Goal: Task Accomplishment & Management: Complete application form

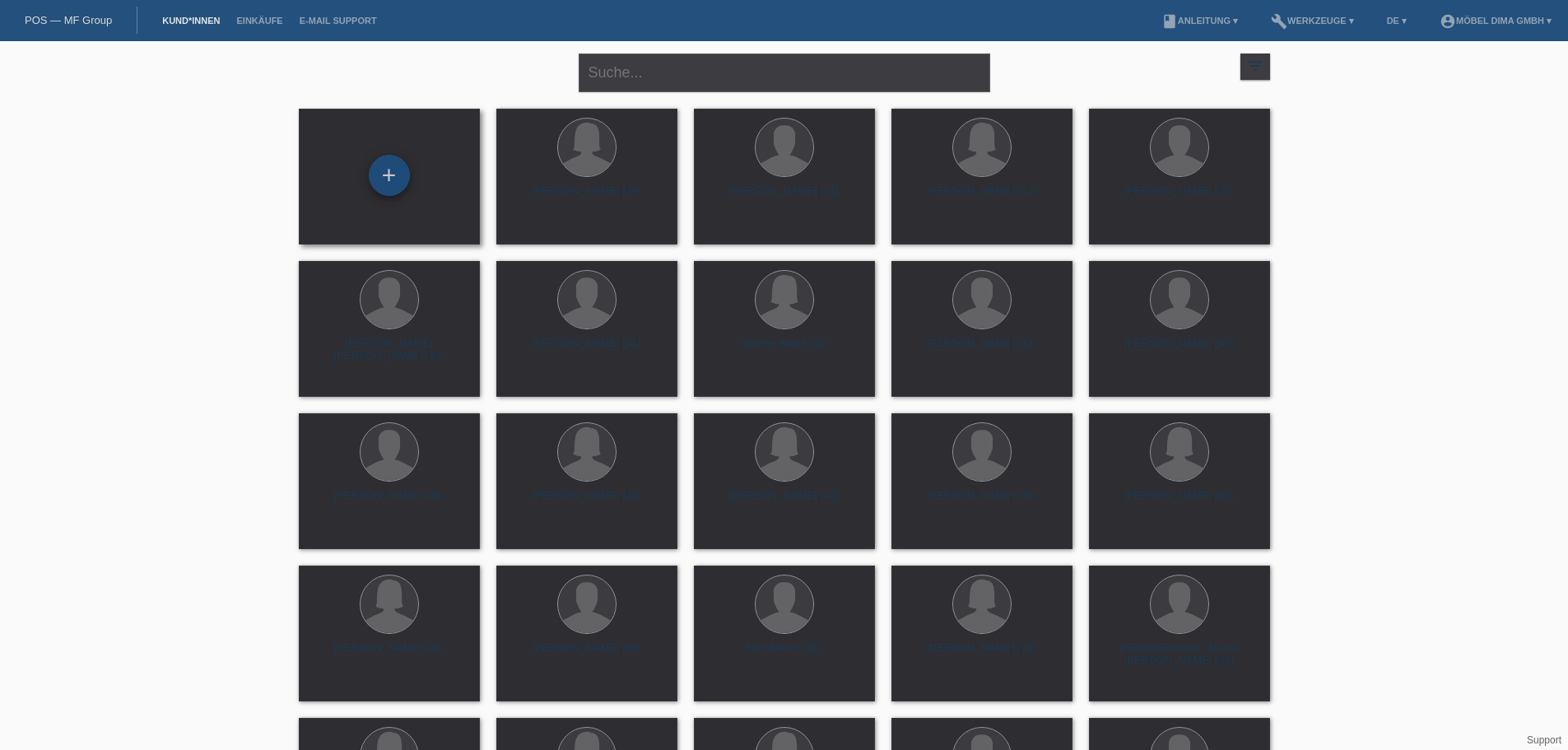
click at [392, 176] on div "+" at bounding box center [389, 175] width 41 height 41
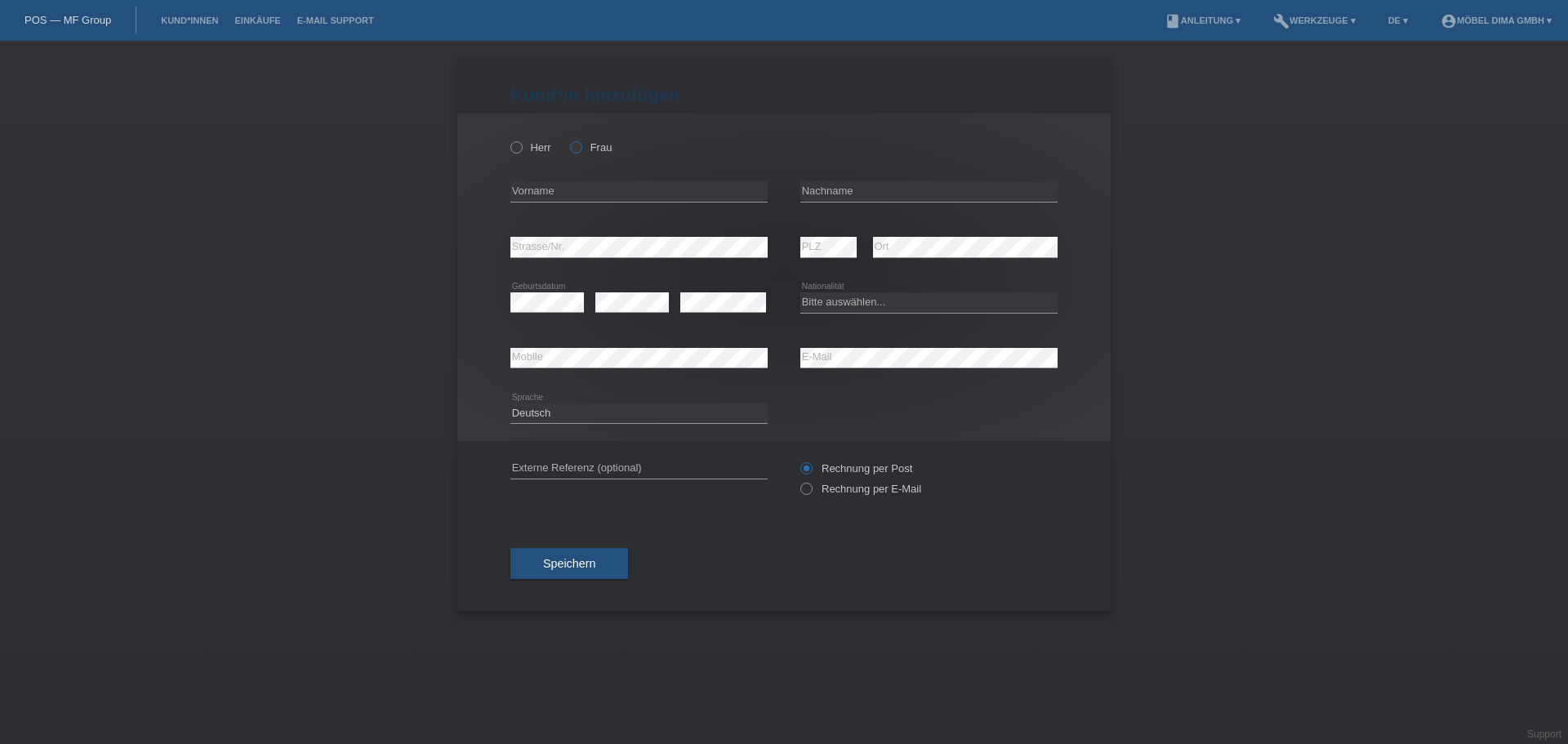
click at [567, 139] on icon at bounding box center [567, 139] width 0 height 0
click at [577, 143] on input "Frau" at bounding box center [575, 146] width 10 height 10
radio input "true"
click at [545, 193] on input "text" at bounding box center [639, 191] width 258 height 20
type input "Esma"
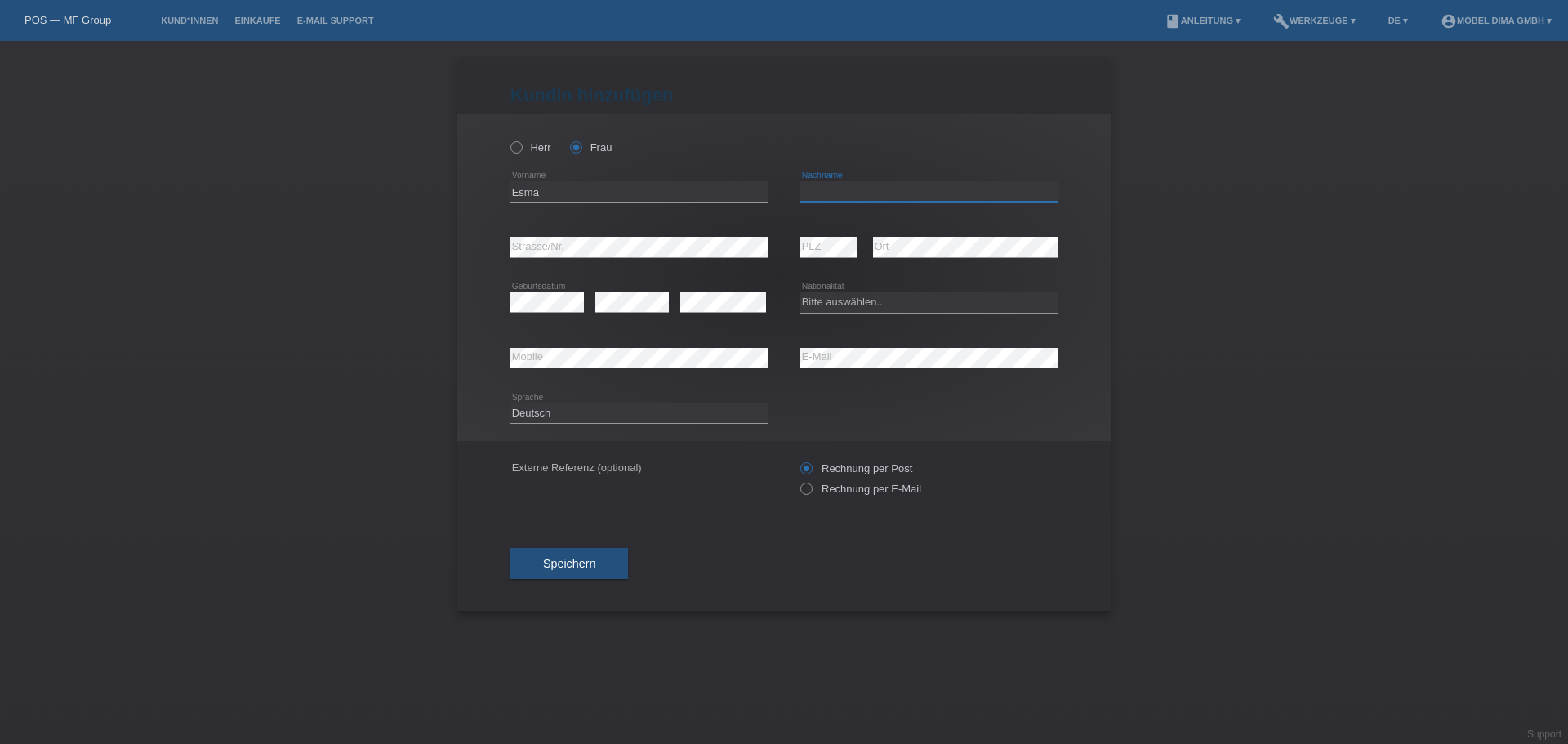
click at [818, 190] on input "text" at bounding box center [928, 191] width 258 height 20
type input "Smajic"
click at [831, 300] on select "Bitte auswählen... Schweiz Deutschland Liechtenstein Österreich ------------ Af…" at bounding box center [928, 302] width 258 height 20
select select "IE"
click at [800, 293] on select "Bitte auswählen... Schweiz Deutschland Liechtenstein Österreich ------------ Af…" at bounding box center [928, 302] width 258 height 20
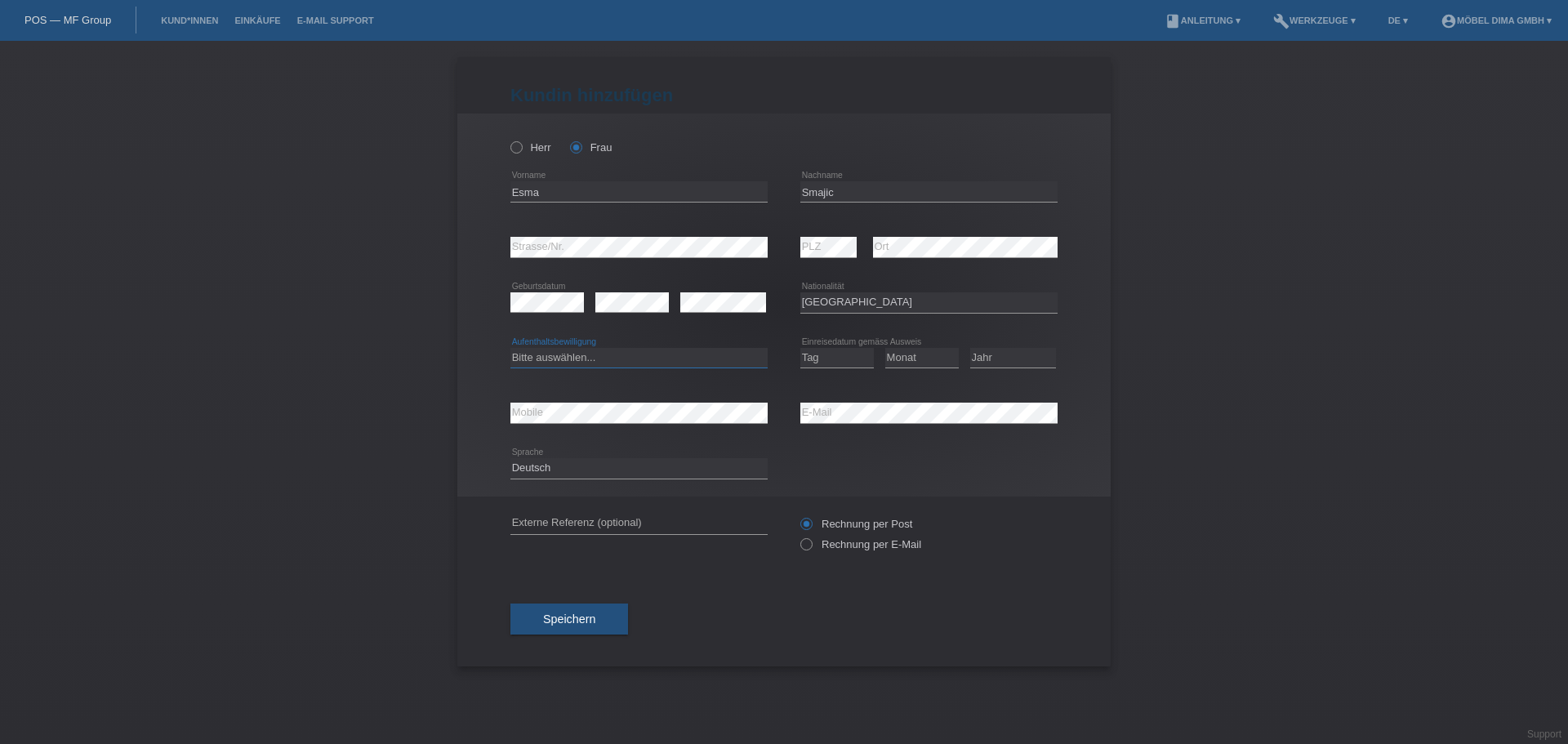
click at [617, 353] on select "Bitte auswählen... C B B - Flüchtlingsstatus Andere" at bounding box center [639, 357] width 258 height 20
select select "B"
click at [510, 348] on select "Bitte auswählen... C B B - Flüchtlingsstatus Andere" at bounding box center [639, 357] width 258 height 20
click at [831, 350] on select "Tag 01 02 03 04 05 06 07 08 09 10 11" at bounding box center [836, 357] width 73 height 20
select select "21"
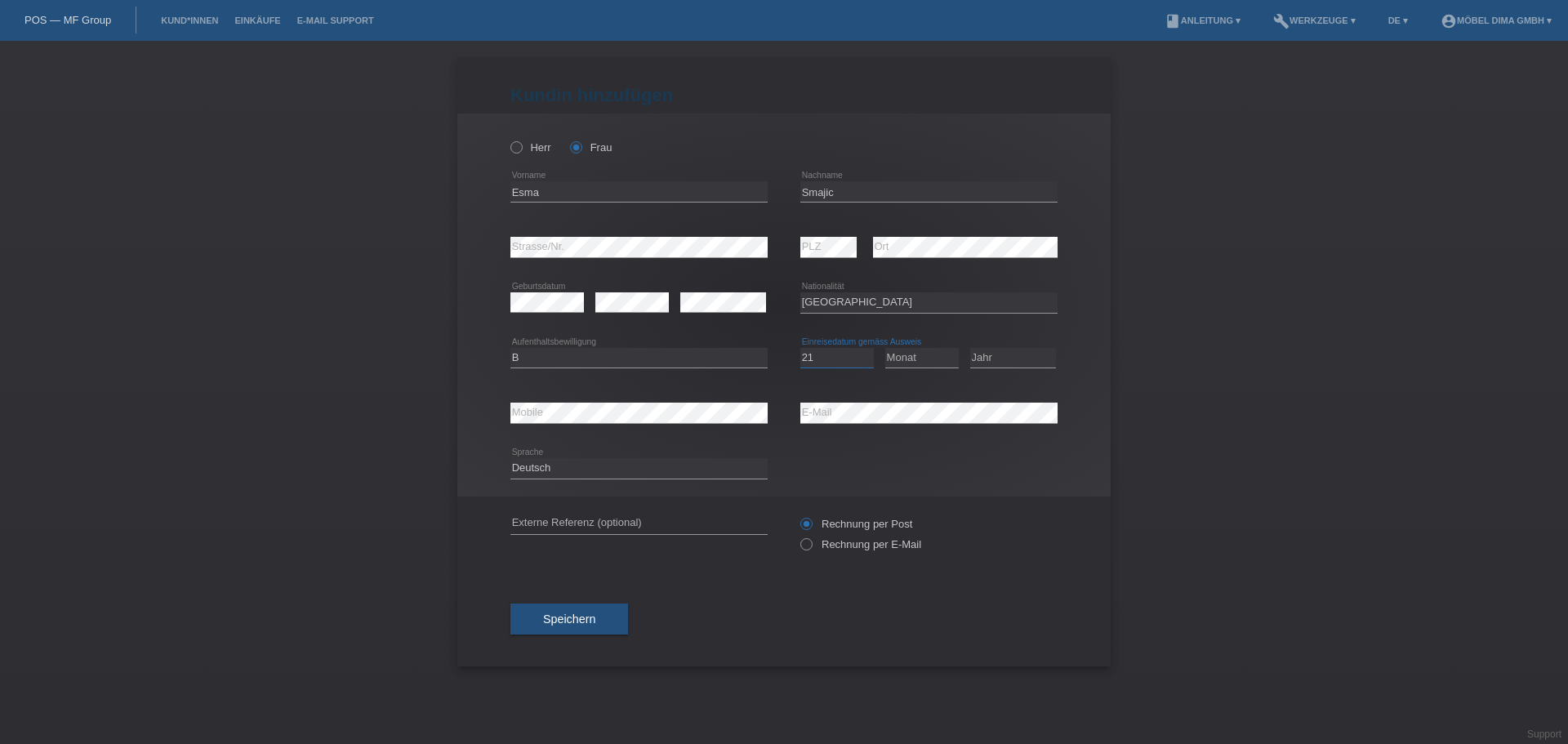
click at [800, 348] on select "Tag 01 02 03 04 05 06 07 08 09 10 11" at bounding box center [836, 357] width 73 height 20
click at [928, 353] on select "Monat 01 02 03 04 05 06 07 08 09 10 11" at bounding box center [922, 357] width 73 height 20
select select "10"
click at [886, 348] on select "Monat 01 02 03 04 05 06 07 08 09 10 11" at bounding box center [922, 357] width 73 height 20
click at [1004, 363] on select "Jahr 2025 2024 2023 2022 2021 2020 2019 2018 2017 2016 2015 2014 2013 2012 2011…" at bounding box center [1013, 357] width 86 height 20
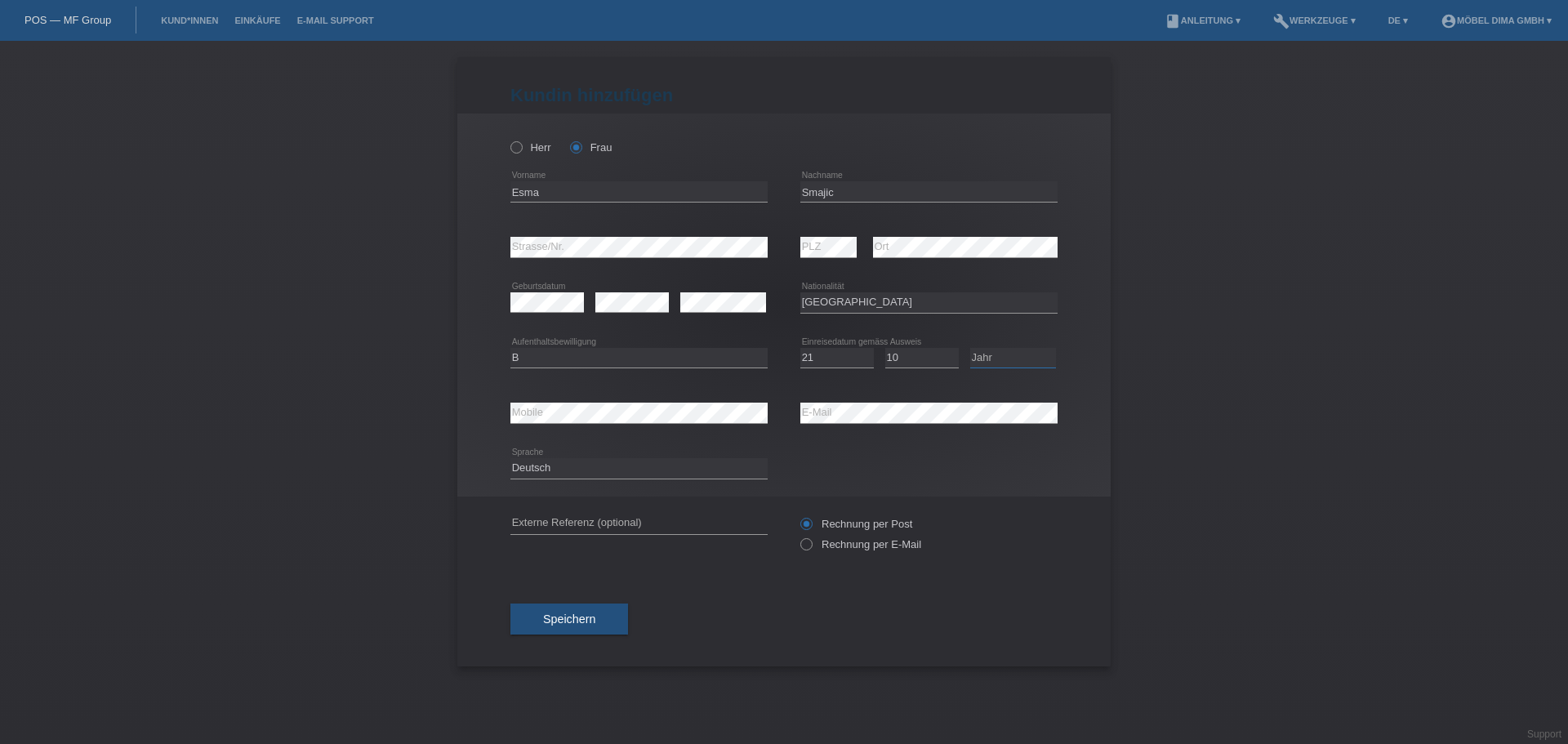
select select "2021"
click at [970, 348] on select "Jahr 2025 2024 2023 2022 2021 2020 2019 2018 2017 2016 2015 2014 2013 2012 2011…" at bounding box center [1013, 357] width 86 height 20
click at [577, 615] on span "Speichern" at bounding box center [569, 620] width 52 height 13
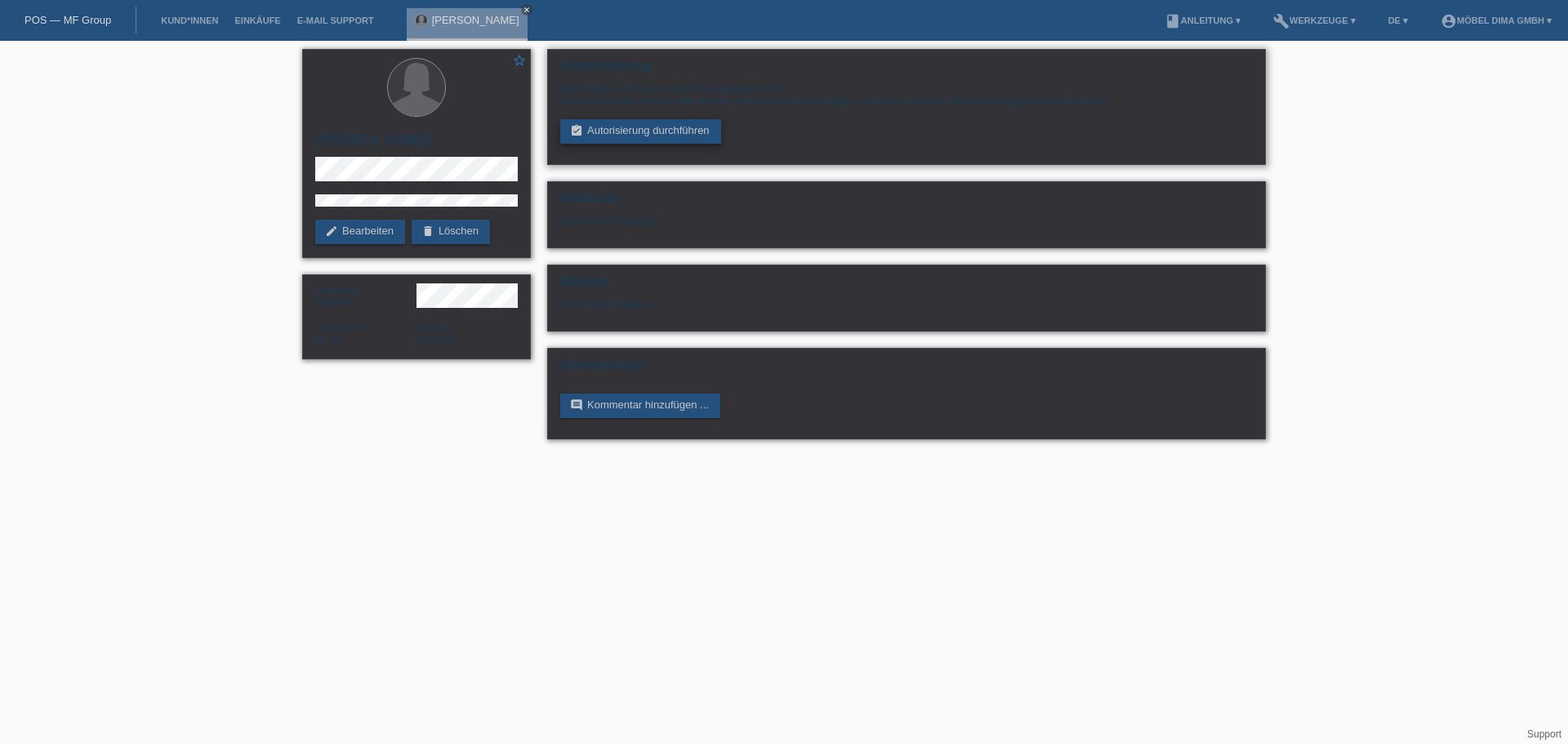
click at [697, 130] on link "assignment_turned_in Autorisierung durchführen" at bounding box center [641, 132] width 161 height 25
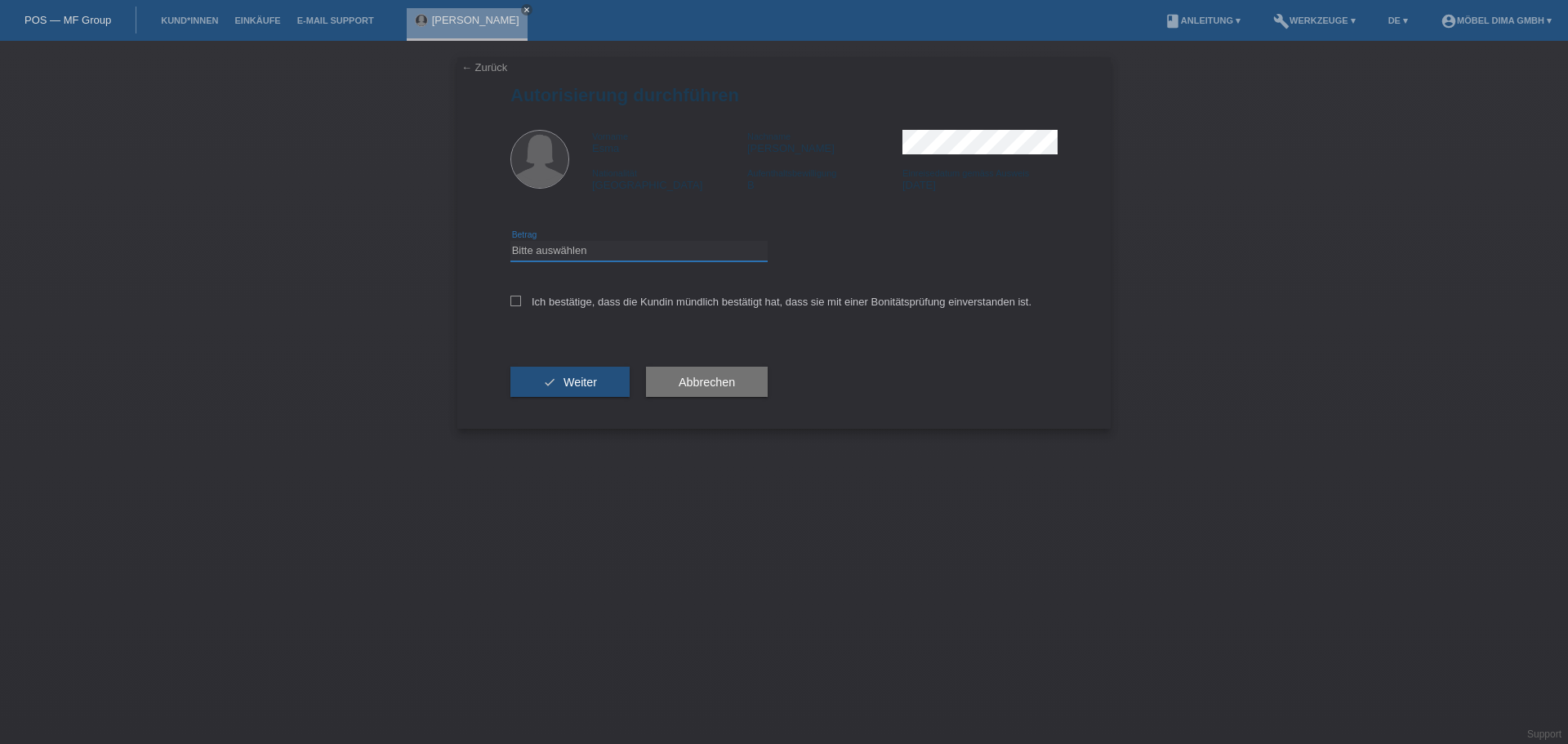
click at [576, 243] on select "Bitte auswählen CHF 1.00 - CHF 499.00 CHF 500.00 - CHF 1'999.00 CHF 2'000.00 - …" at bounding box center [639, 251] width 258 height 20
select select "3"
click at [510, 241] on select "Bitte auswählen CHF 1.00 - CHF 499.00 CHF 500.00 - CHF 1'999.00 CHF 2'000.00 - …" at bounding box center [639, 251] width 258 height 20
click at [513, 298] on icon at bounding box center [515, 300] width 10 height 10
click at [513, 298] on input "Ich bestätige, dass die Kundin mündlich bestätigt hat, dass sie mit einer Bonit…" at bounding box center [515, 300] width 10 height 10
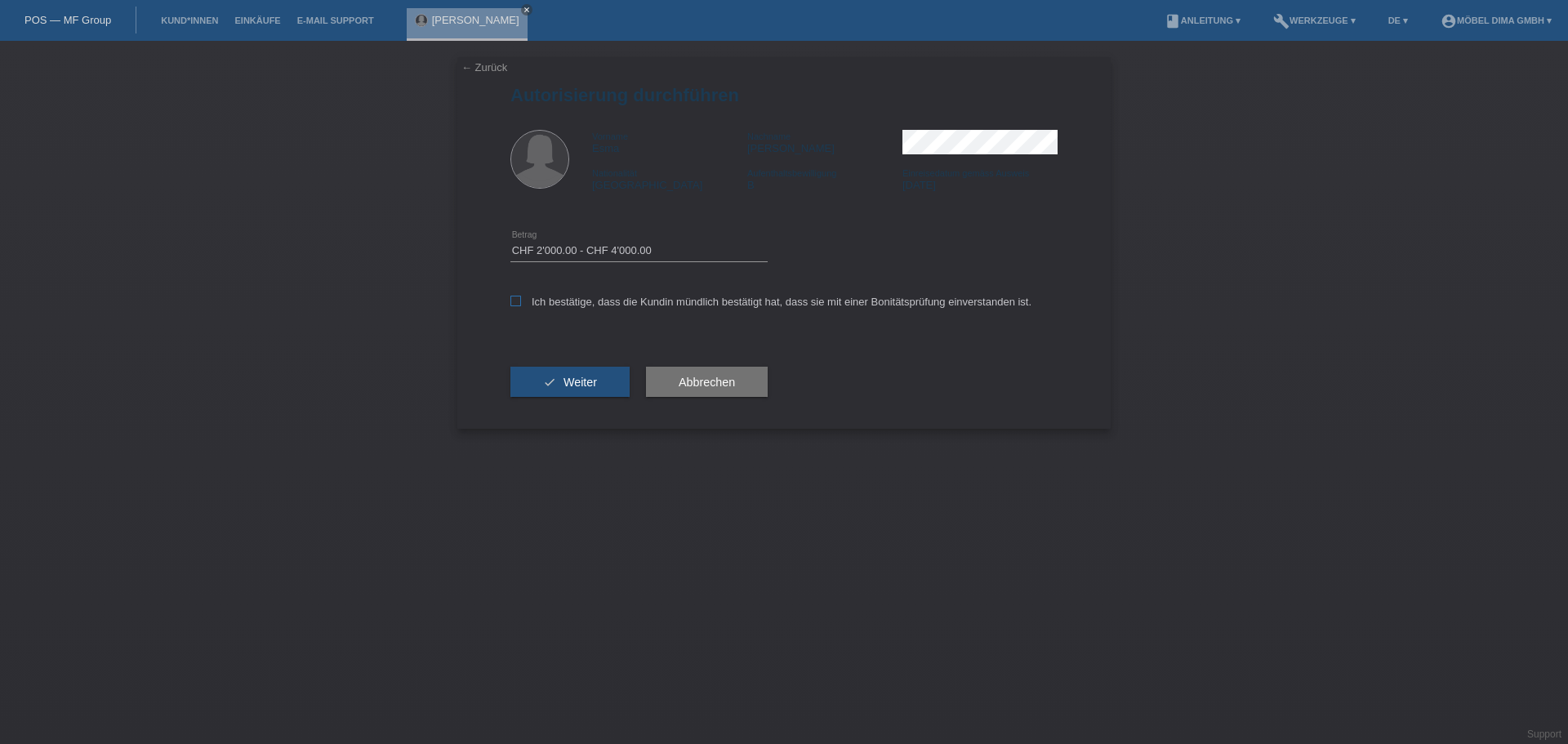
checkbox input "true"
click at [569, 387] on span "Weiter" at bounding box center [580, 382] width 33 height 13
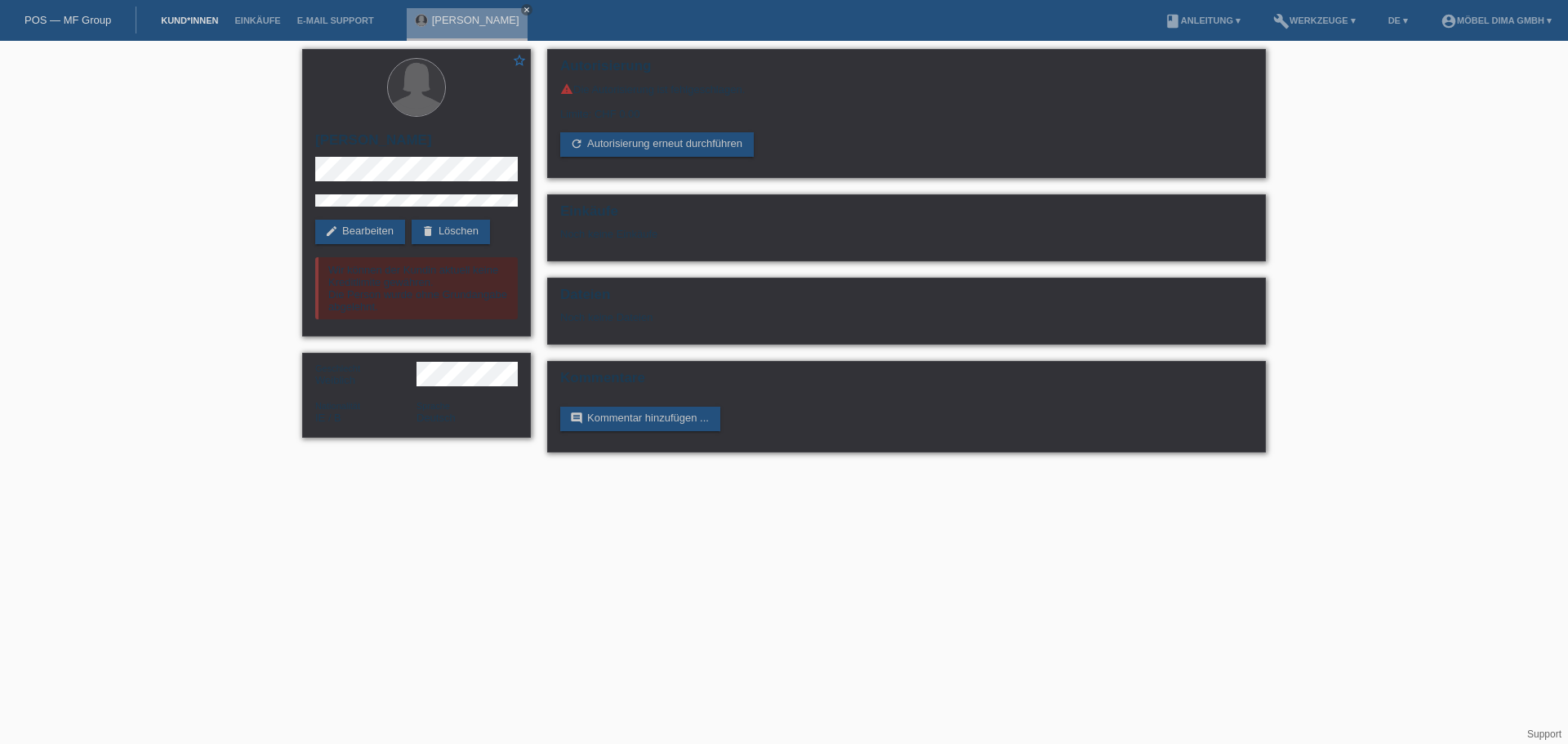
click at [180, 20] on link "Kund*innen" at bounding box center [189, 20] width 73 height 10
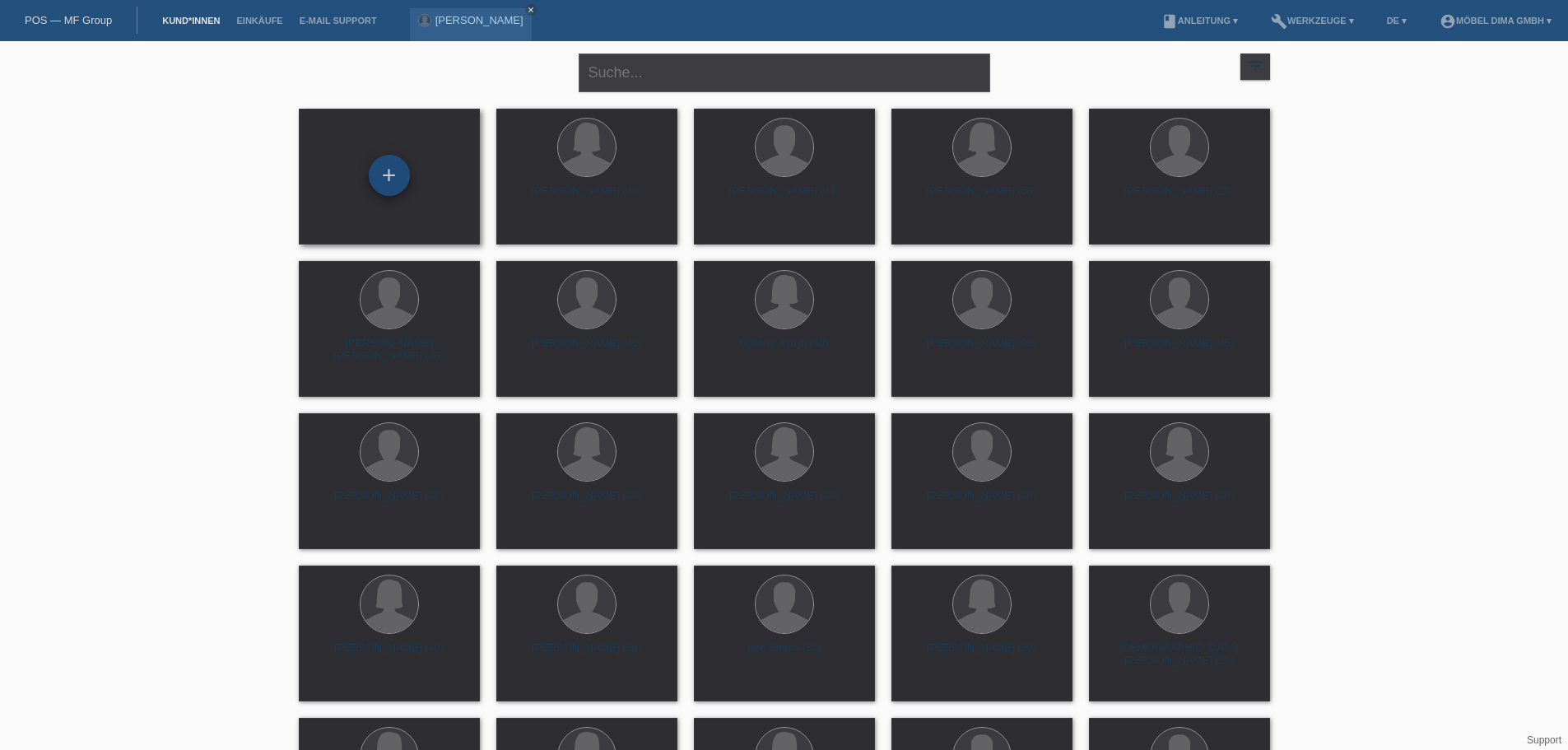
click at [381, 182] on div "+" at bounding box center [389, 175] width 41 height 41
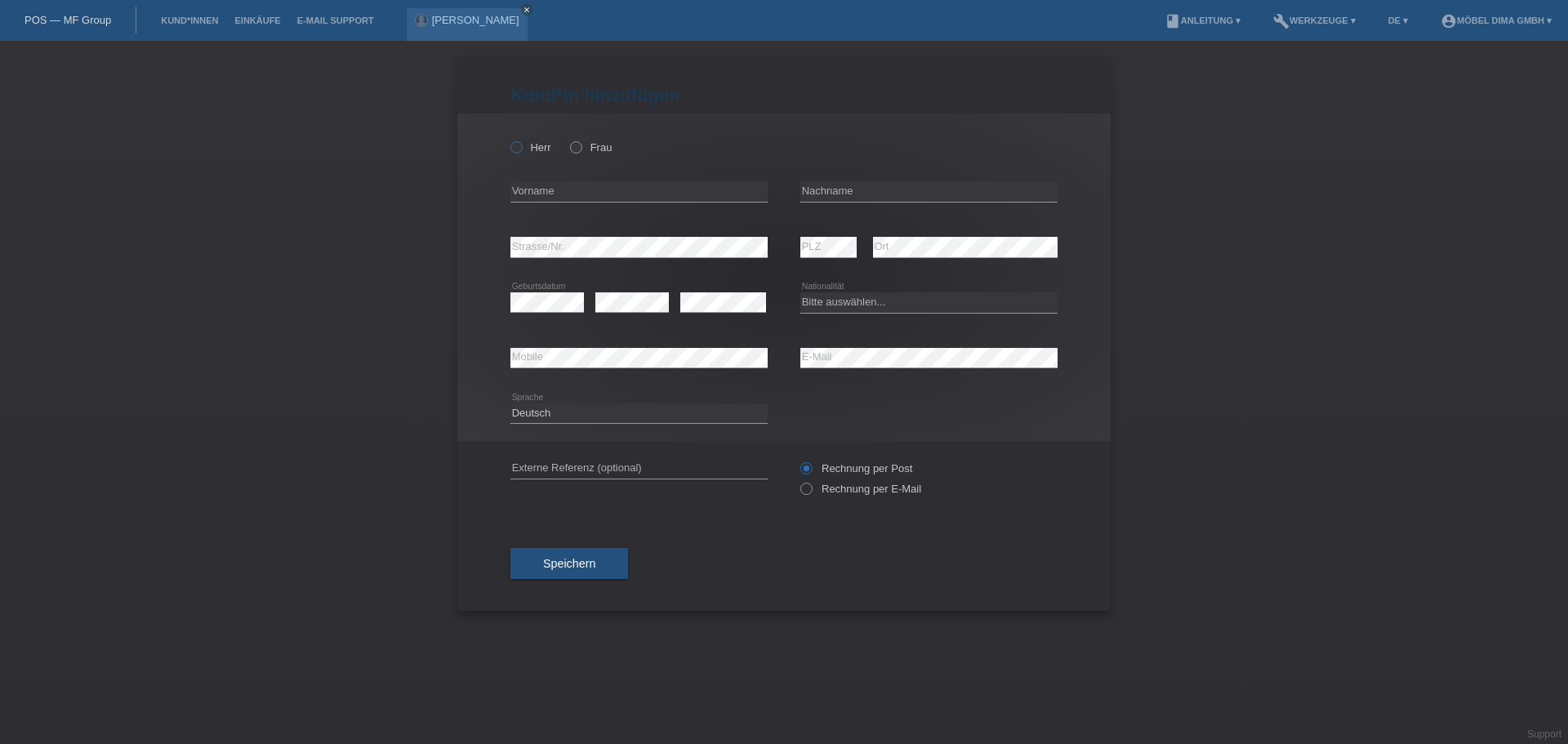
click at [508, 139] on icon at bounding box center [508, 139] width 0 height 0
click at [516, 143] on input "Herr" at bounding box center [515, 146] width 10 height 10
radio input "true"
click at [552, 194] on input "text" at bounding box center [639, 191] width 258 height 20
click at [552, 193] on input "text" at bounding box center [639, 191] width 258 height 20
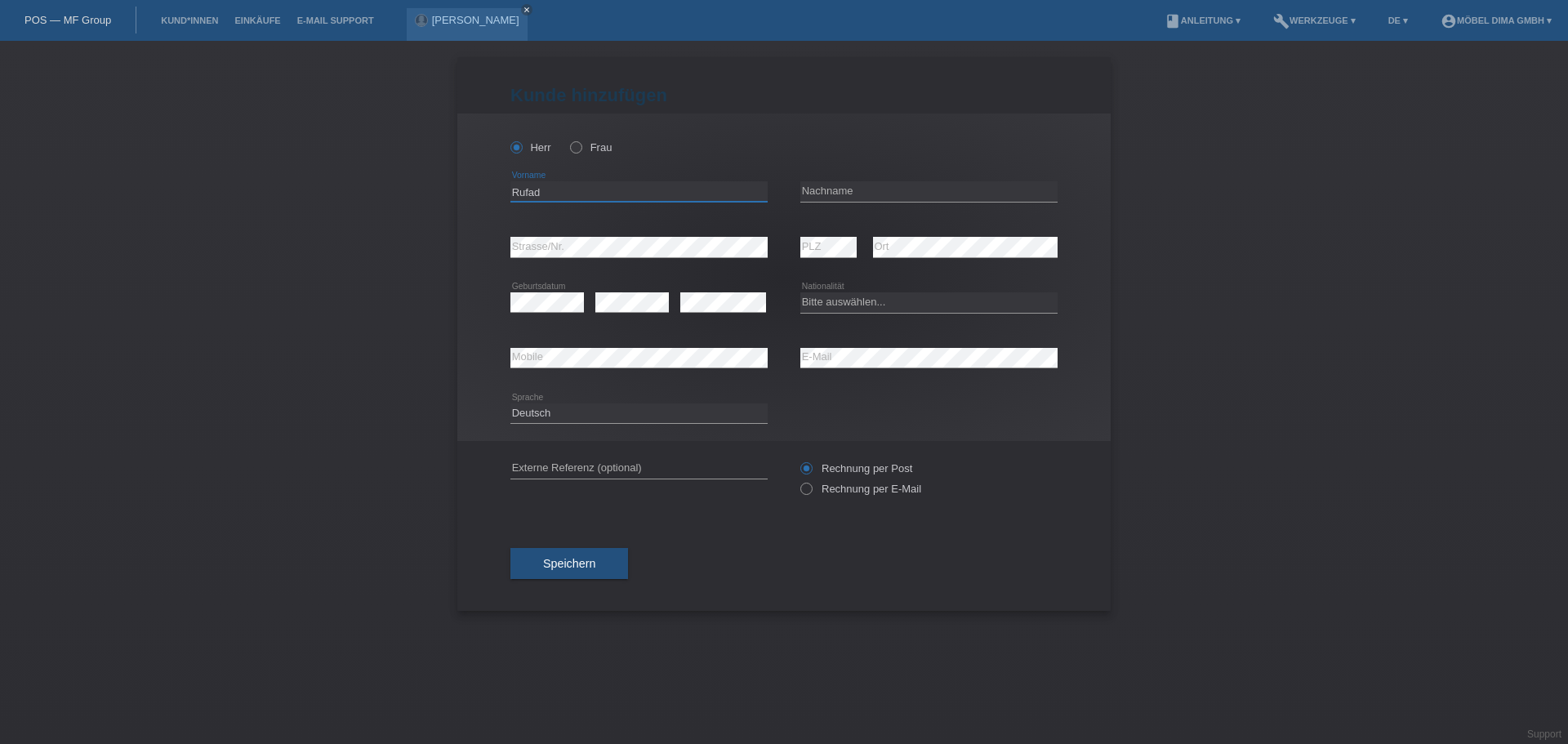
type input "Rufad"
click at [822, 200] on input "text" at bounding box center [928, 191] width 258 height 20
type input "Smajic"
click at [848, 300] on select "Bitte auswählen... Schweiz Deutschland Liechtenstein Österreich ------------ Af…" at bounding box center [928, 302] width 258 height 20
select select "IE"
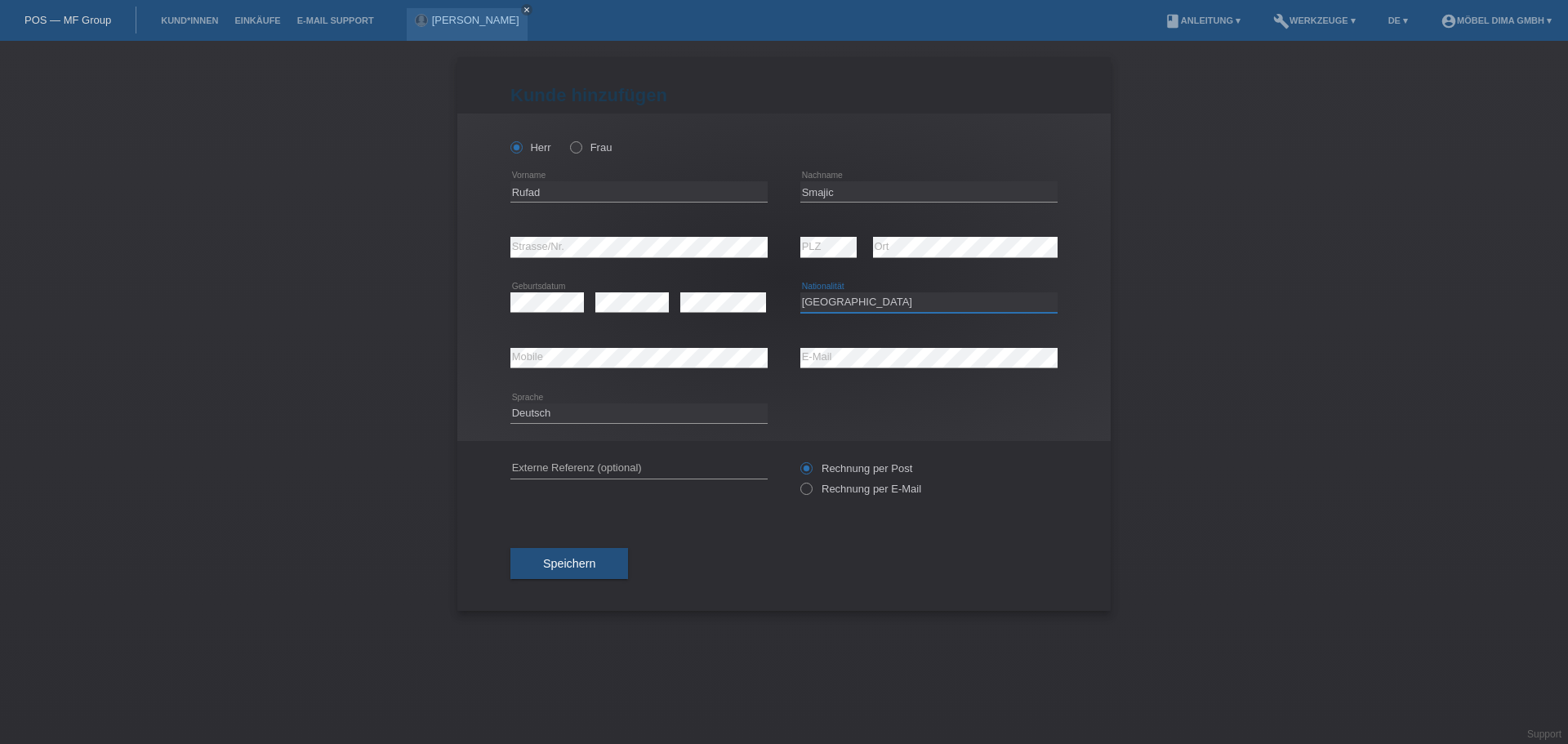
click at [800, 293] on select "Bitte auswählen... Schweiz Deutschland Liechtenstein Österreich ------------ Af…" at bounding box center [928, 302] width 258 height 20
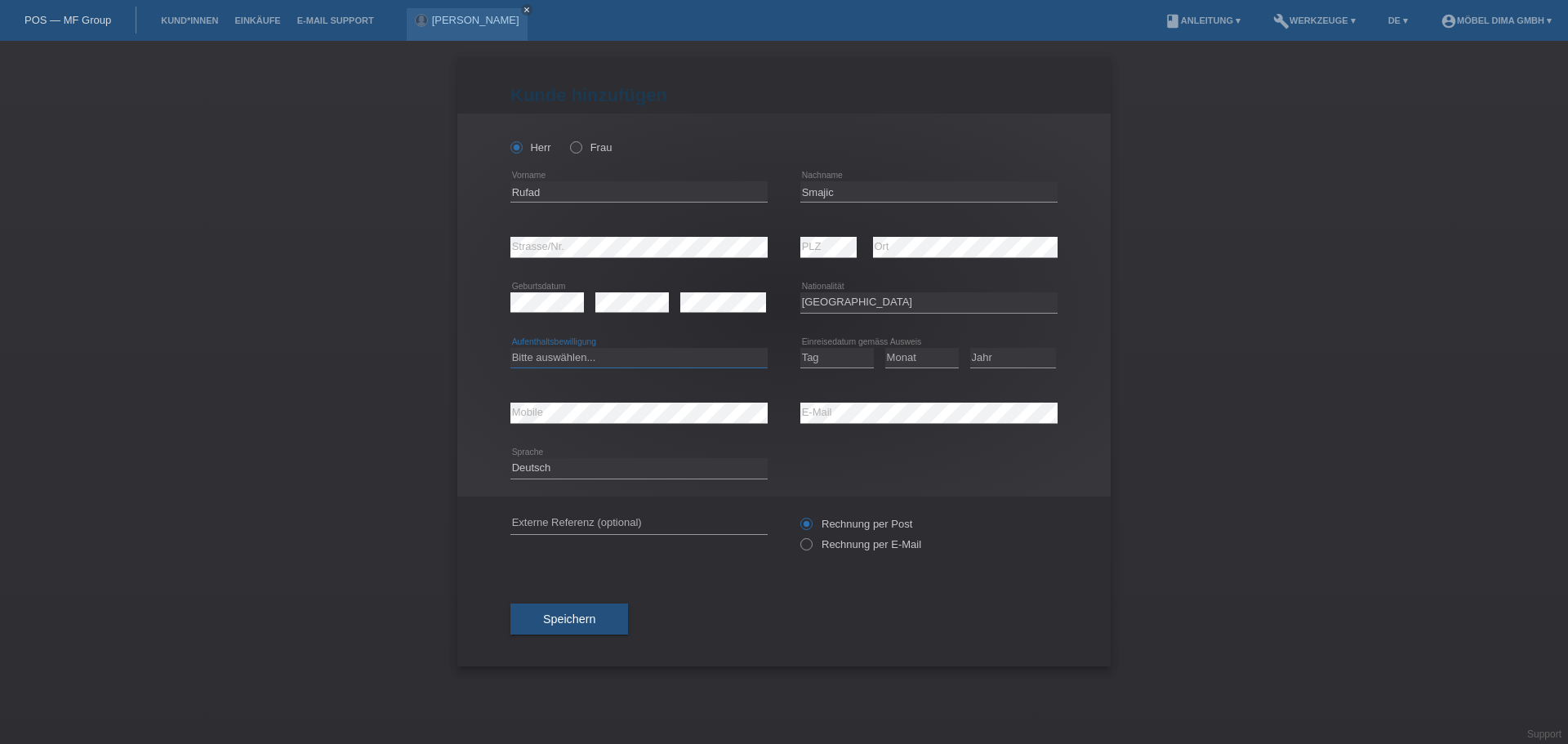
click at [608, 352] on select "Bitte auswählen... C B B - Flüchtlingsstatus Andere" at bounding box center [639, 357] width 258 height 20
select select "B"
click at [510, 348] on select "Bitte auswählen... C B B - Flüchtlingsstatus Andere" at bounding box center [639, 357] width 258 height 20
click at [847, 357] on select "Tag 01 02 03 04 05 06 07 08 09 10 11" at bounding box center [836, 357] width 73 height 20
select select "21"
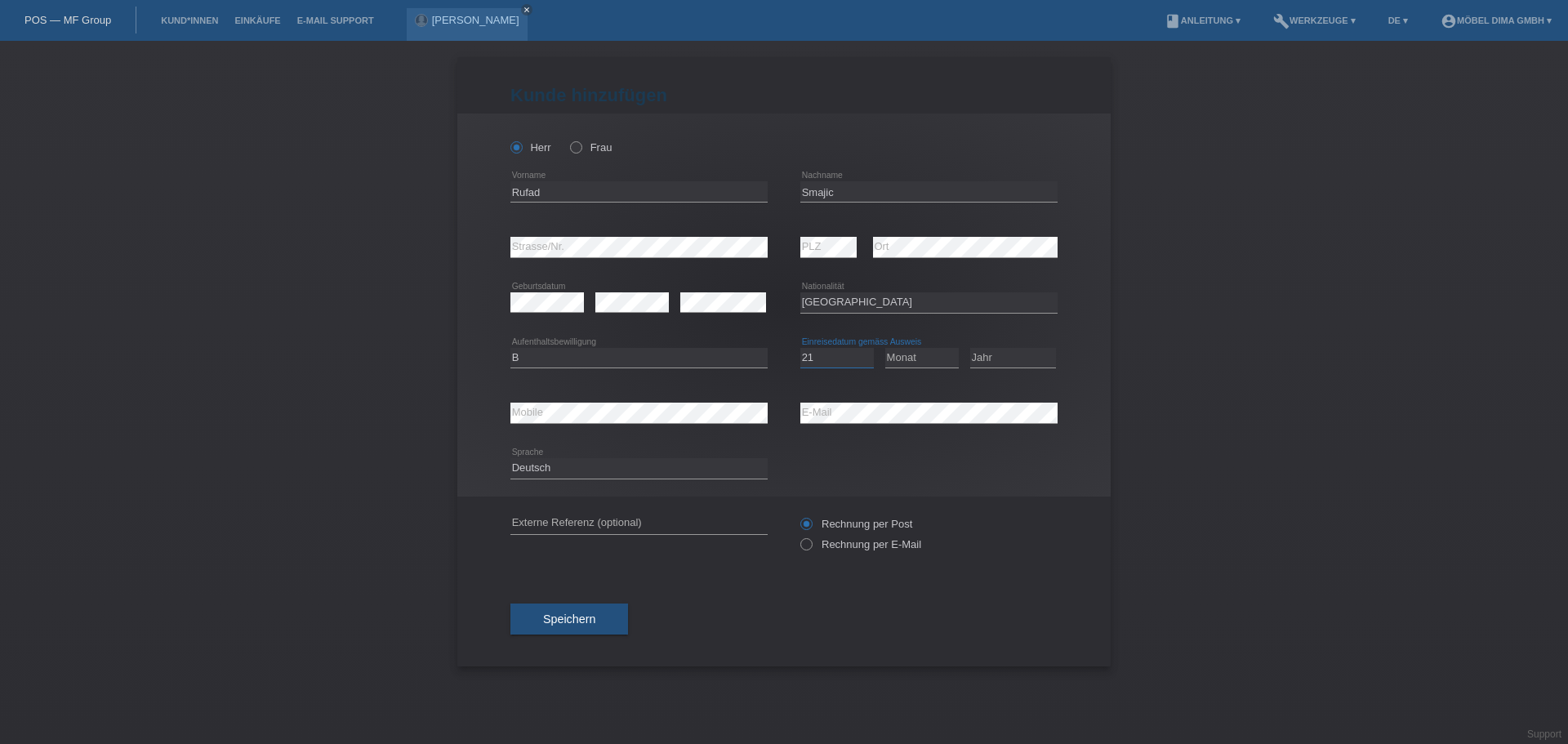
click at [800, 348] on select "Tag 01 02 03 04 05 06 07 08 09 10 11" at bounding box center [836, 357] width 73 height 20
click at [916, 360] on select "Monat 01 02 03 04 05 06 07 08 09 10 11" at bounding box center [922, 357] width 73 height 20
select select "10"
click at [886, 348] on select "Monat 01 02 03 04 05 06 07 08 09 10 11" at bounding box center [922, 357] width 73 height 20
click at [994, 357] on select "Jahr 2025 2024 2023 2022 2021 2020 2019 2018 2017 2016 2015 2014 2013 2012 2011…" at bounding box center [1013, 357] width 86 height 20
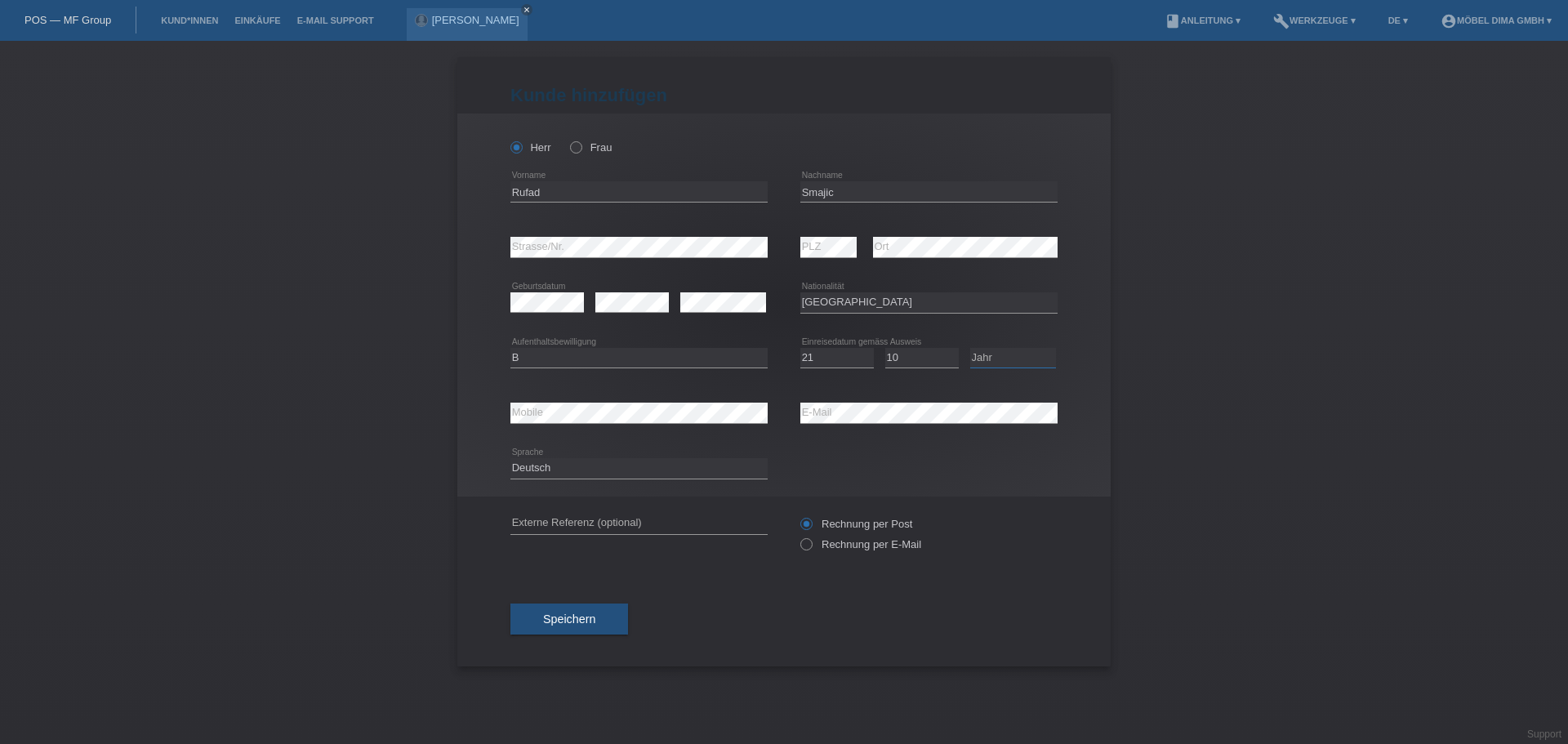
select select "2021"
click at [970, 348] on select "Jahr 2025 2024 2023 2022 2021 2020 2019 2018 2017 2016 2015 2014 2013 2012 2011…" at bounding box center [1013, 357] width 86 height 20
click at [560, 620] on span "Speichern" at bounding box center [569, 620] width 52 height 13
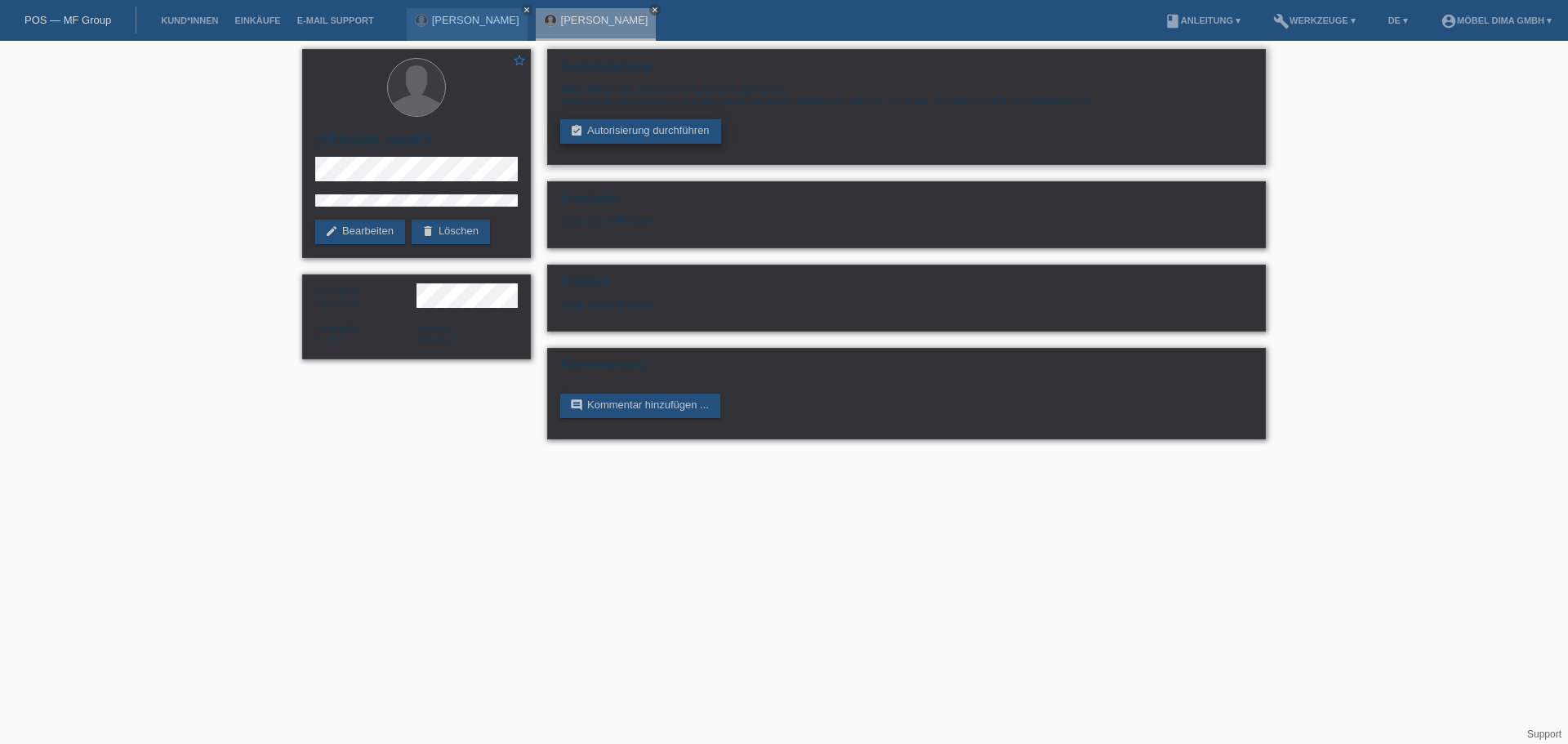
click at [633, 130] on link "assignment_turned_in Autorisierung durchführen" at bounding box center [641, 132] width 161 height 25
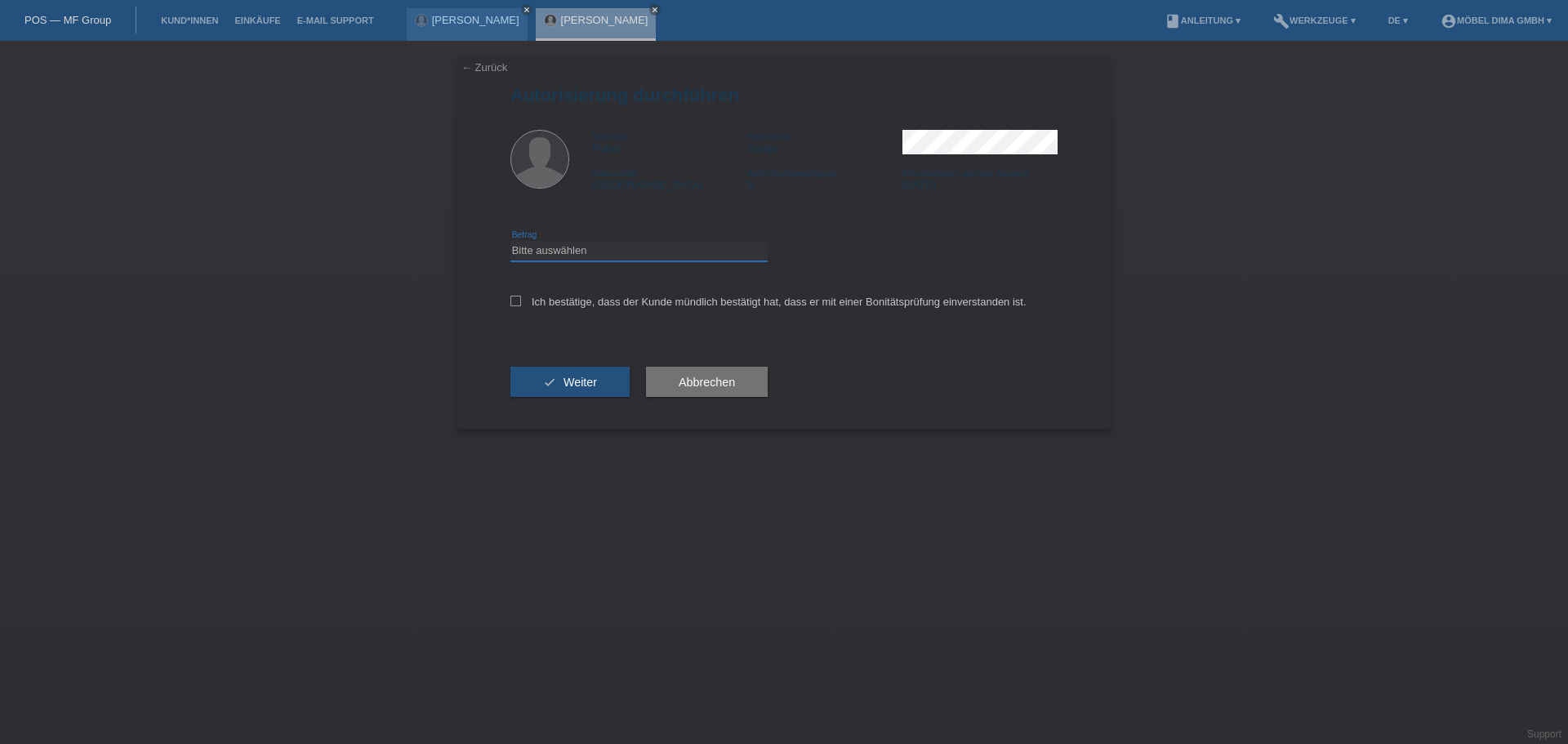
click at [566, 247] on select "Bitte auswählen CHF 1.00 - CHF 499.00 CHF 500.00 - CHF 1'999.00 CHF 2'000.00 - …" at bounding box center [639, 251] width 258 height 20
select select "3"
click at [510, 241] on select "Bitte auswählen CHF 1.00 - CHF 499.00 CHF 500.00 - CHF 1'999.00 CHF 2'000.00 - …" at bounding box center [639, 251] width 258 height 20
click at [514, 296] on icon at bounding box center [515, 300] width 10 height 10
click at [514, 296] on input "Ich bestätige, dass der Kunde mündlich bestätigt hat, dass er mit einer Bonität…" at bounding box center [515, 300] width 10 height 10
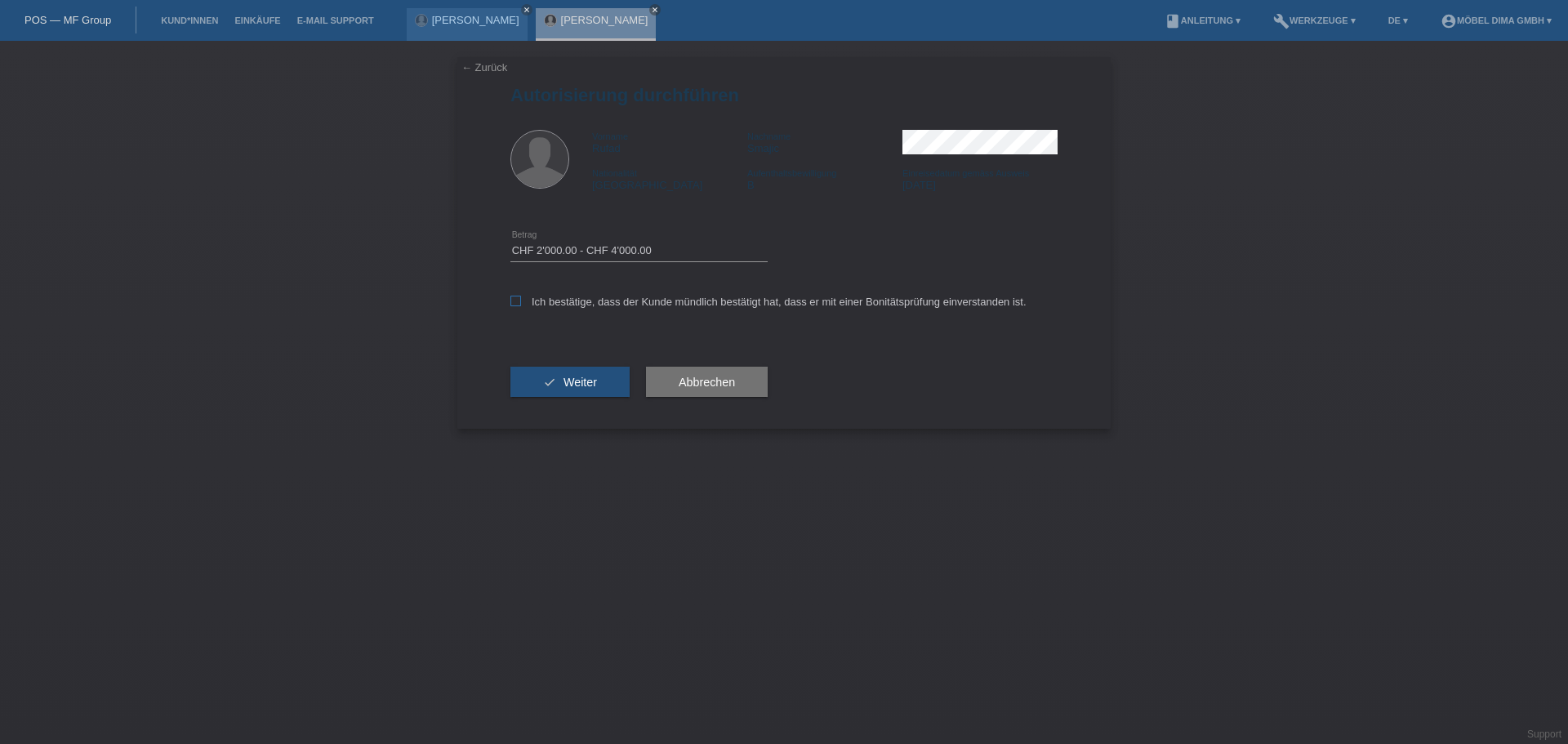
checkbox input "true"
click at [572, 381] on span "Weiter" at bounding box center [580, 382] width 33 height 13
